Goal: Navigation & Orientation: Find specific page/section

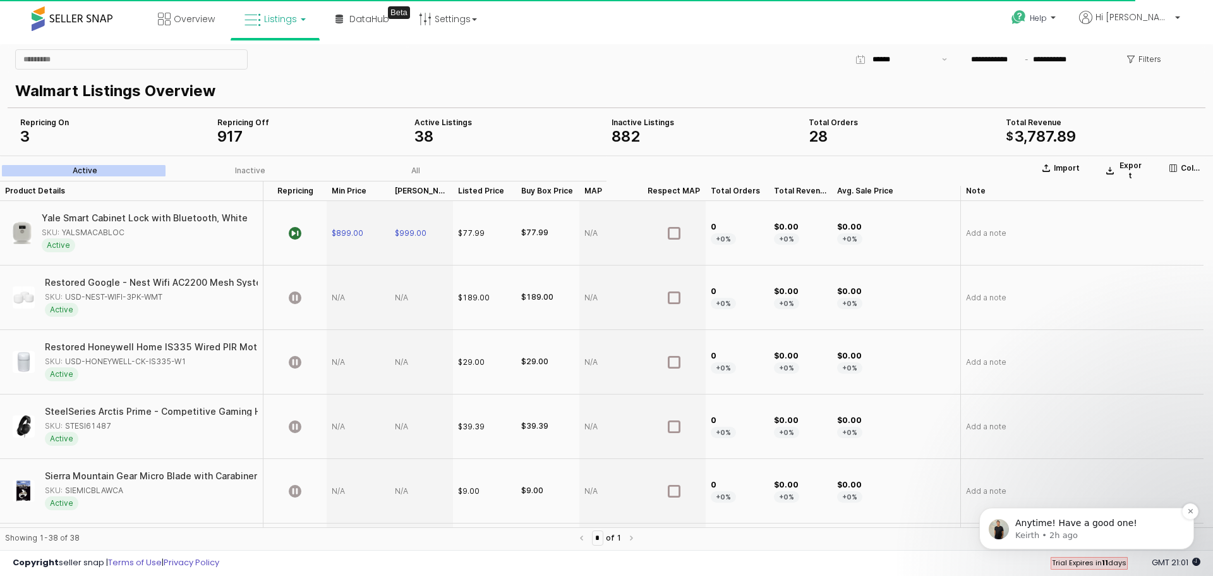
click at [1115, 528] on p "Anytime! Have a good one!" at bounding box center [1096, 523] width 163 height 13
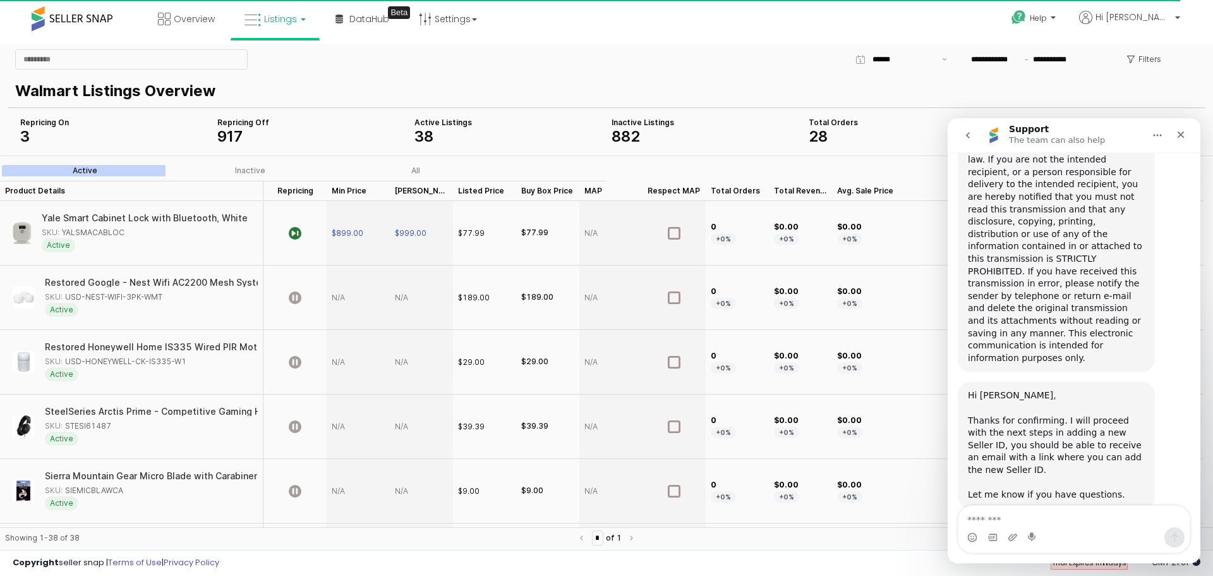
scroll to position [1244, 0]
click at [1136, 24] on p "Hi [PERSON_NAME]" at bounding box center [1129, 19] width 101 height 16
click at [264, 15] on span "Listings" at bounding box center [280, 19] width 33 height 13
click at [276, 56] on icon at bounding box center [284, 62] width 55 height 16
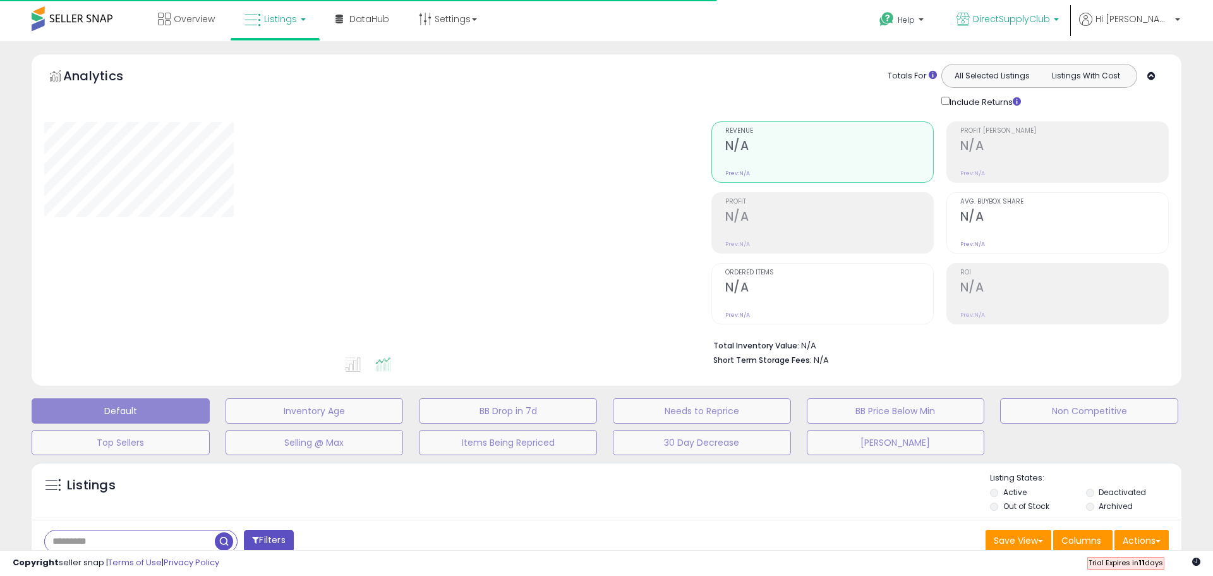
click at [1050, 18] on span "DirectSupplyClub" at bounding box center [1011, 19] width 77 height 13
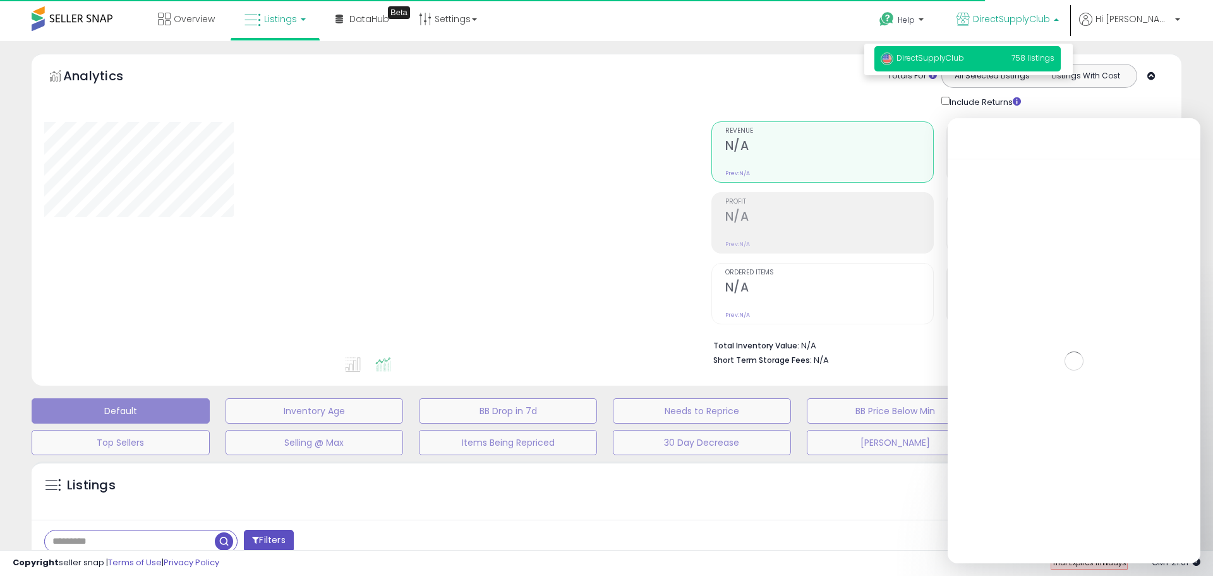
click at [1050, 18] on span "DirectSupplyClub" at bounding box center [1011, 19] width 77 height 13
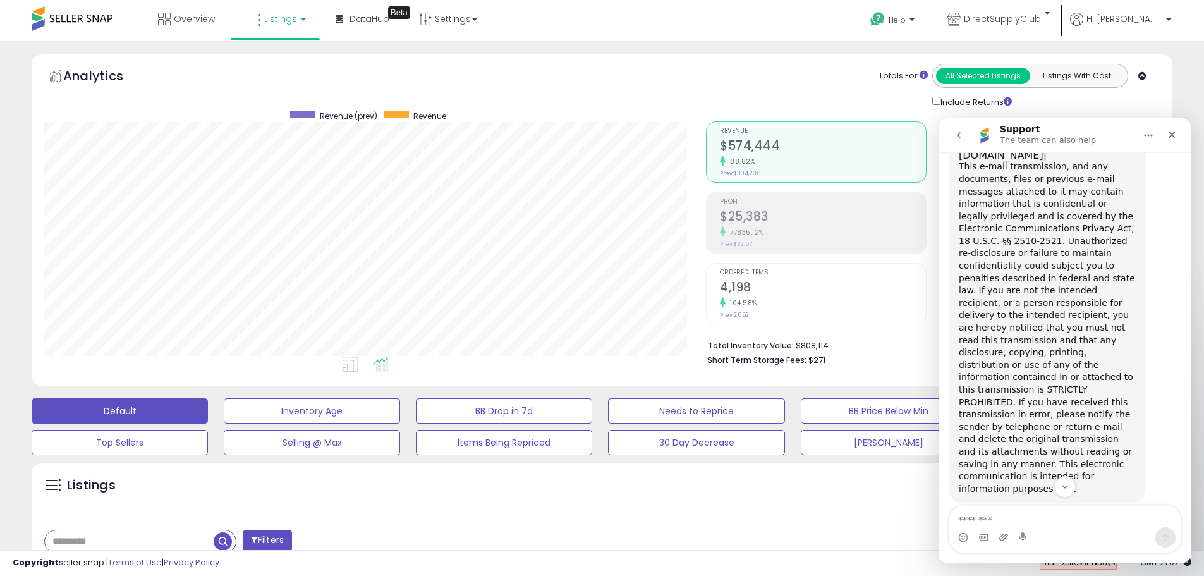
scroll to position [1223, 0]
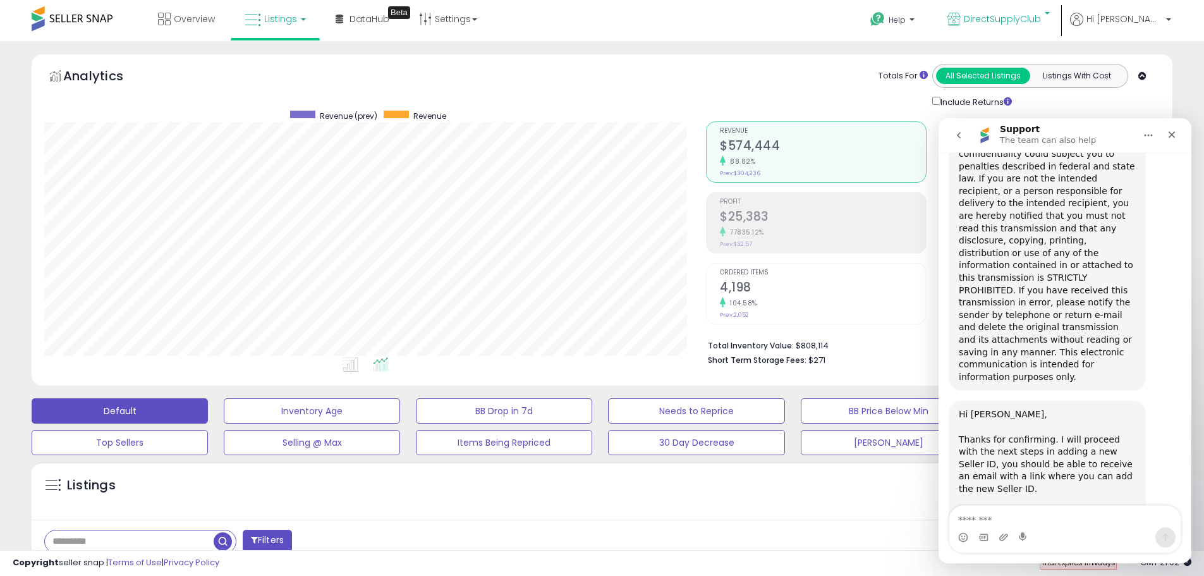
click at [1015, 27] on p "DirectSupplyClub" at bounding box center [998, 21] width 102 height 16
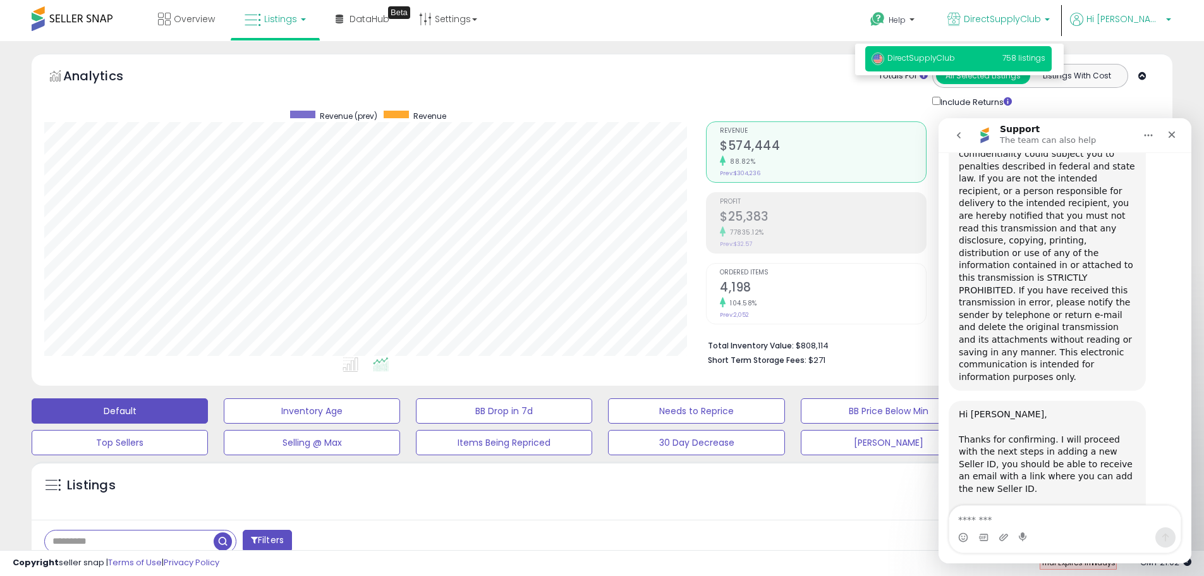
click at [1129, 18] on span "Hi [PERSON_NAME]" at bounding box center [1124, 19] width 76 height 13
